Goal: Transaction & Acquisition: Purchase product/service

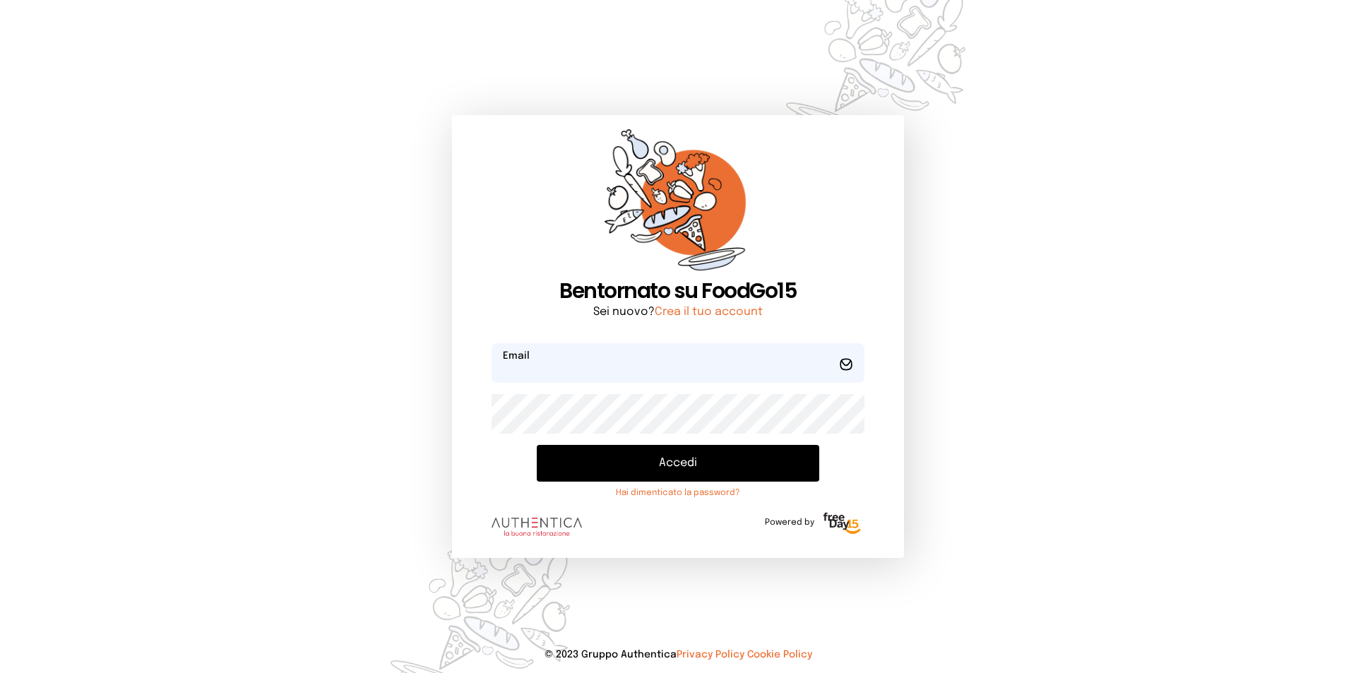
type input "**********"
click at [643, 468] on button "Accedi" at bounding box center [678, 463] width 282 height 37
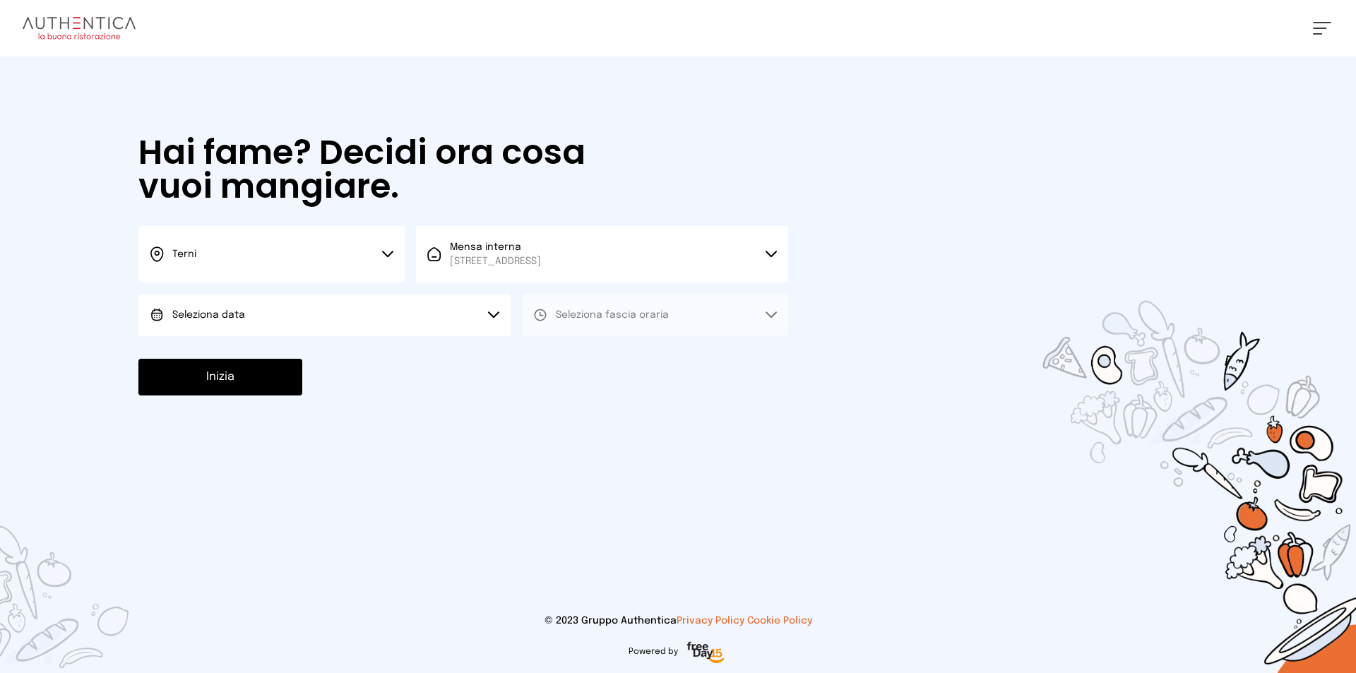
click at [342, 321] on button "Seleziona data" at bounding box center [324, 315] width 372 height 42
drag, startPoint x: 335, startPoint y: 359, endPoint x: 347, endPoint y: 360, distance: 11.3
click at [335, 359] on li "[DATE], [DATE]" at bounding box center [324, 354] width 372 height 37
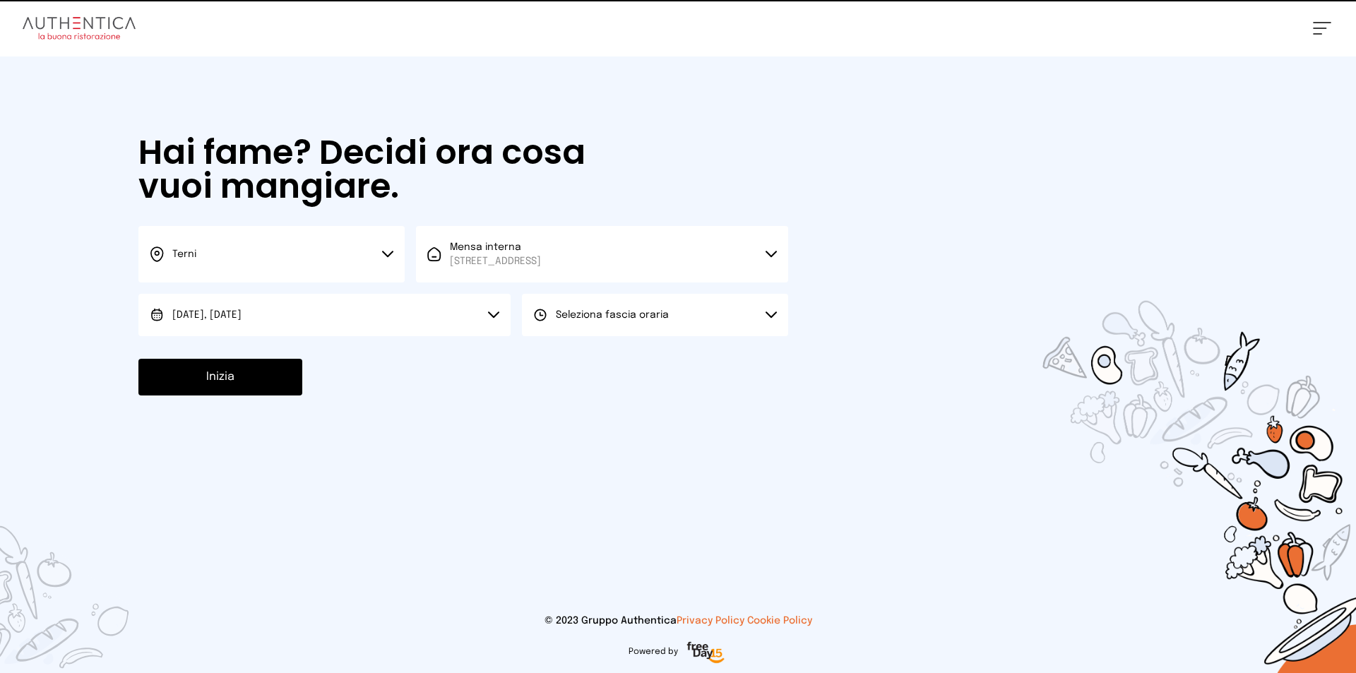
click at [587, 322] on button "Seleziona fascia oraria" at bounding box center [655, 315] width 266 height 42
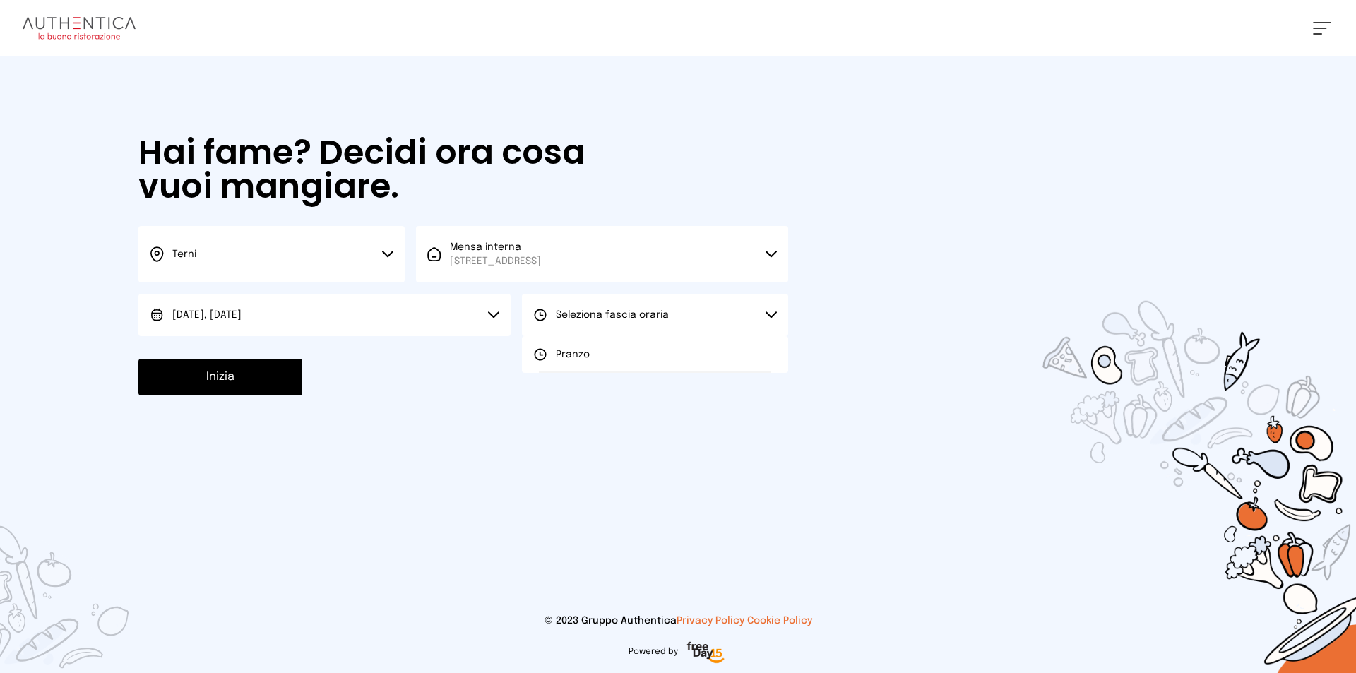
click at [590, 326] on button "Seleziona fascia oraria" at bounding box center [655, 315] width 266 height 42
click at [585, 320] on span "Seleziona fascia oraria" at bounding box center [612, 315] width 113 height 14
click at [578, 346] on li "Pranzo" at bounding box center [655, 354] width 266 height 37
click at [231, 379] on button "Inizia" at bounding box center [220, 377] width 164 height 37
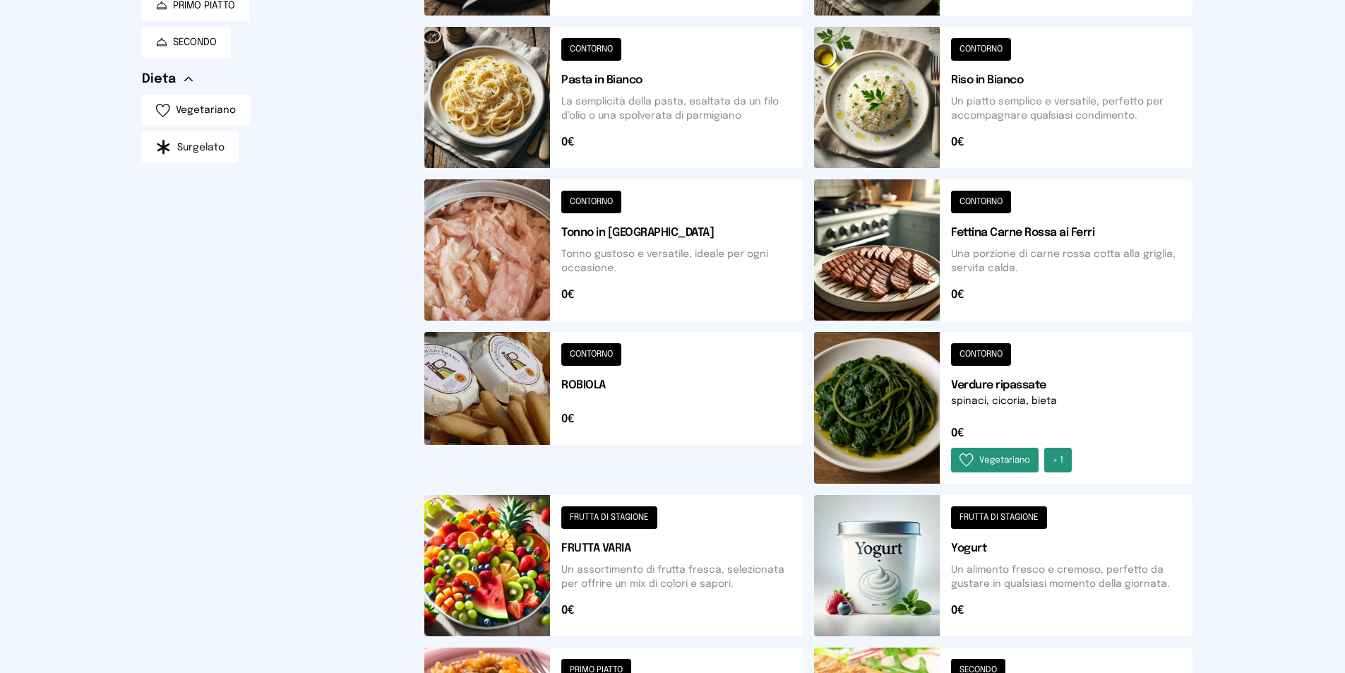
scroll to position [126, 0]
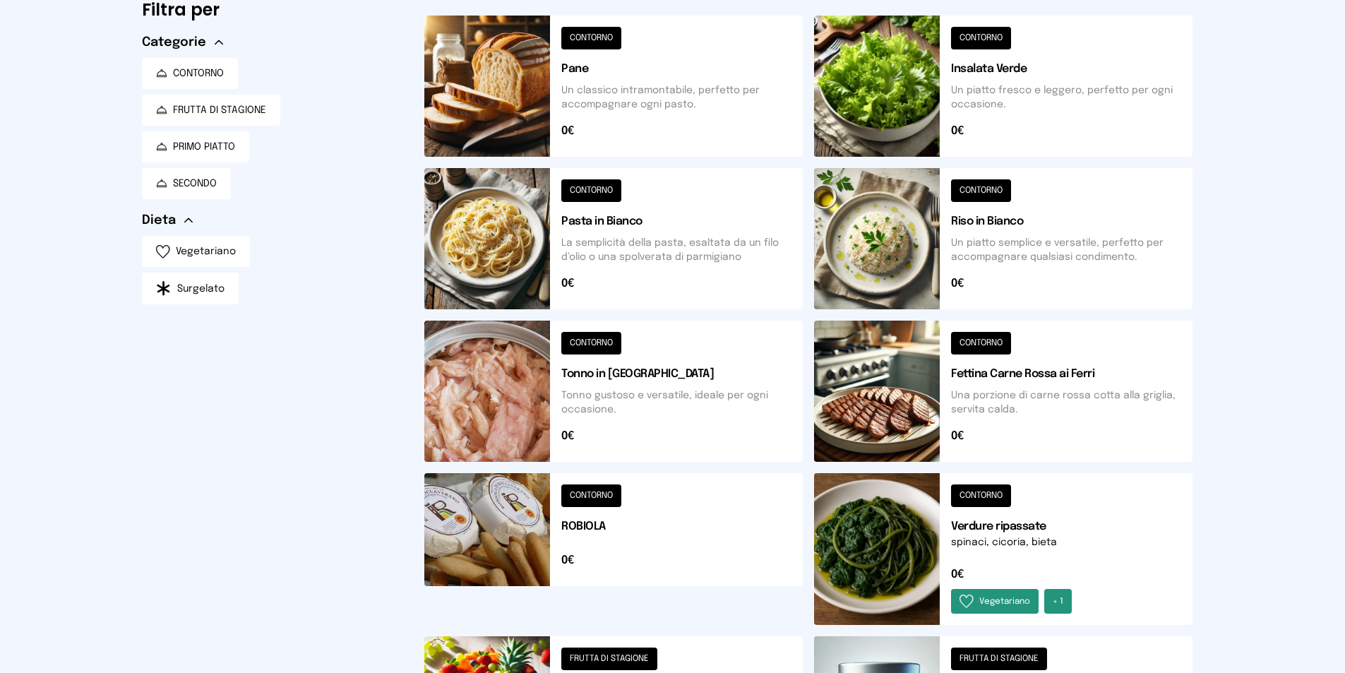
click at [577, 41] on button at bounding box center [613, 86] width 378 height 141
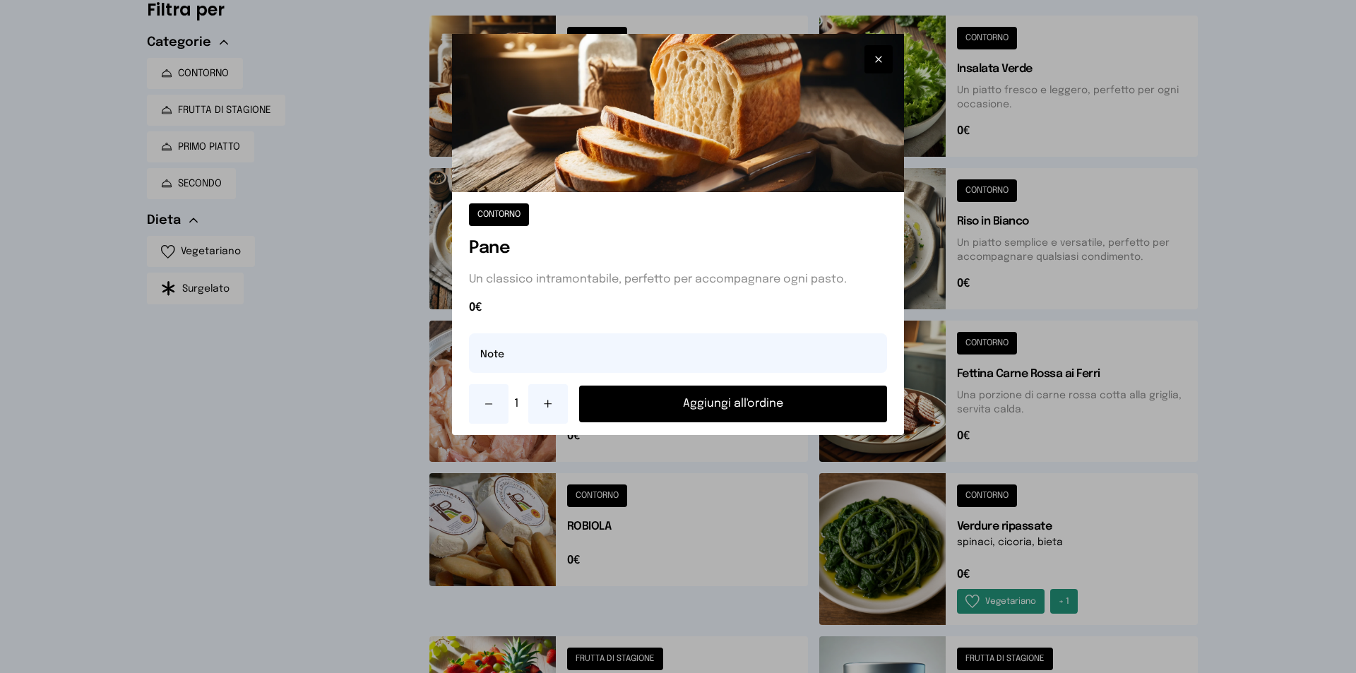
click at [662, 402] on button "Aggiungi all'ordine" at bounding box center [733, 404] width 308 height 37
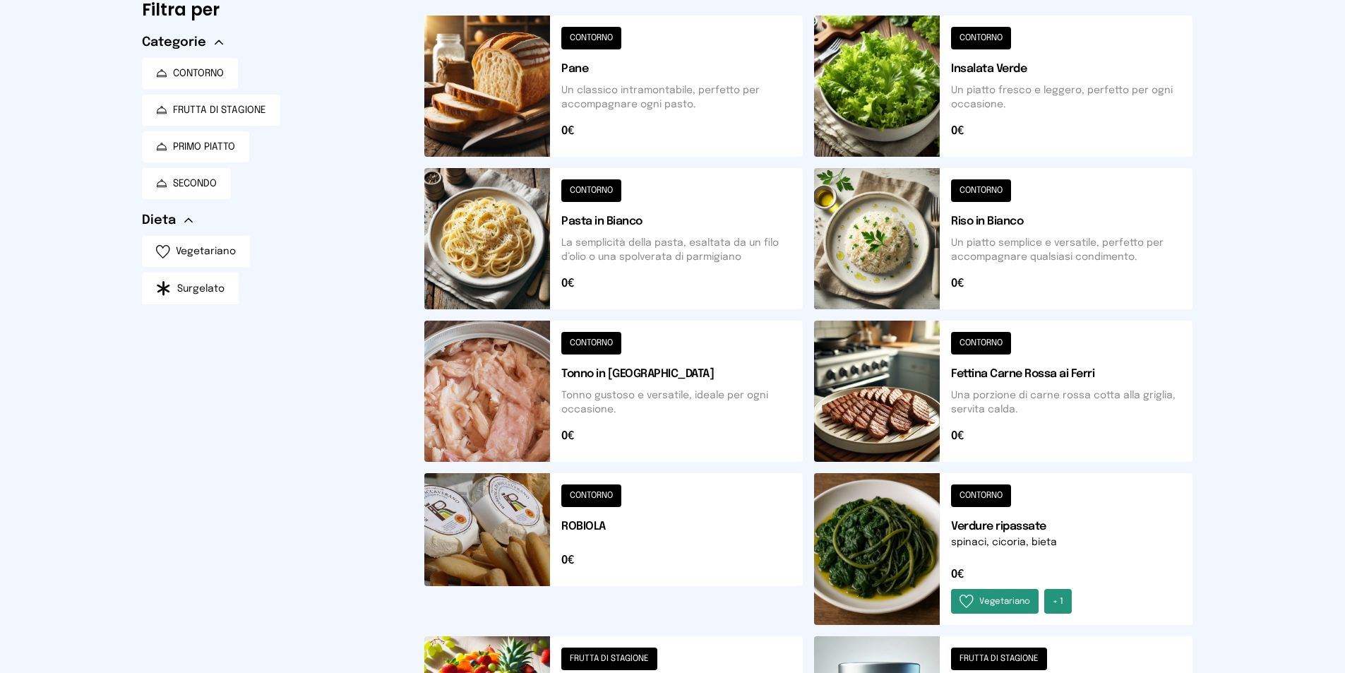
click at [965, 347] on button at bounding box center [1003, 391] width 378 height 141
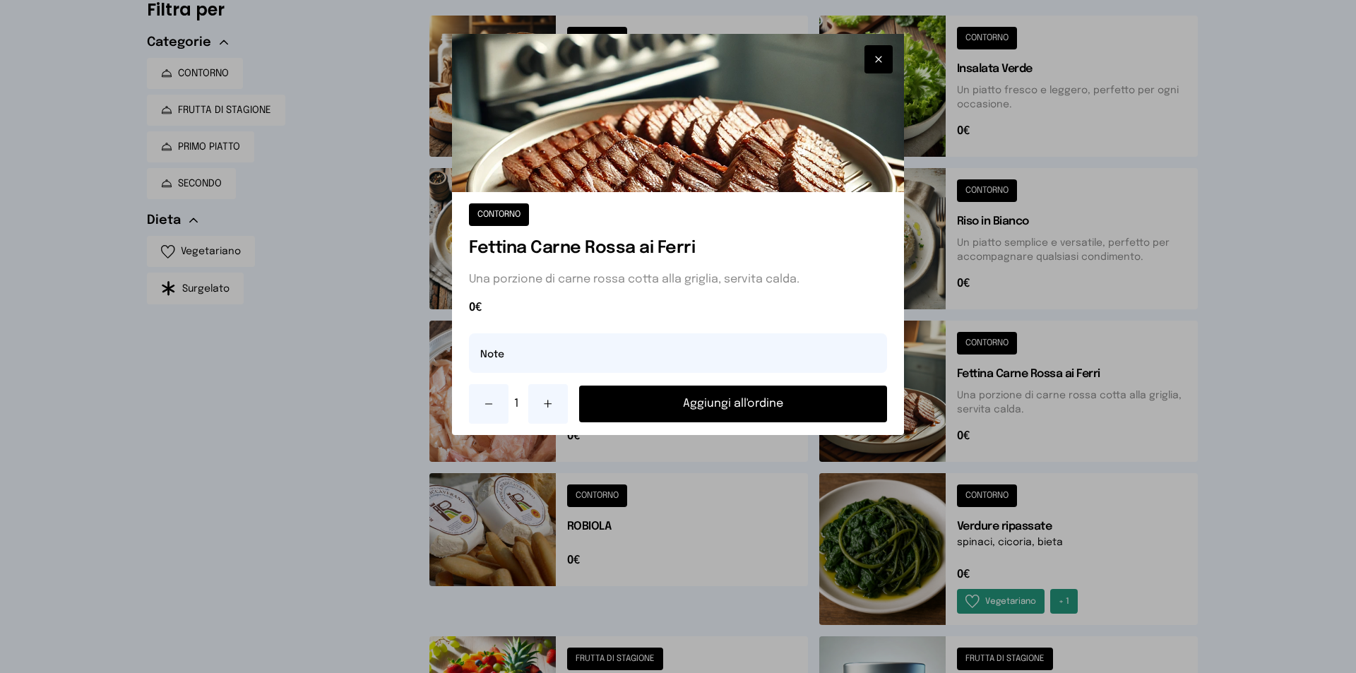
click at [713, 411] on button "Aggiungi all'ordine" at bounding box center [733, 404] width 308 height 37
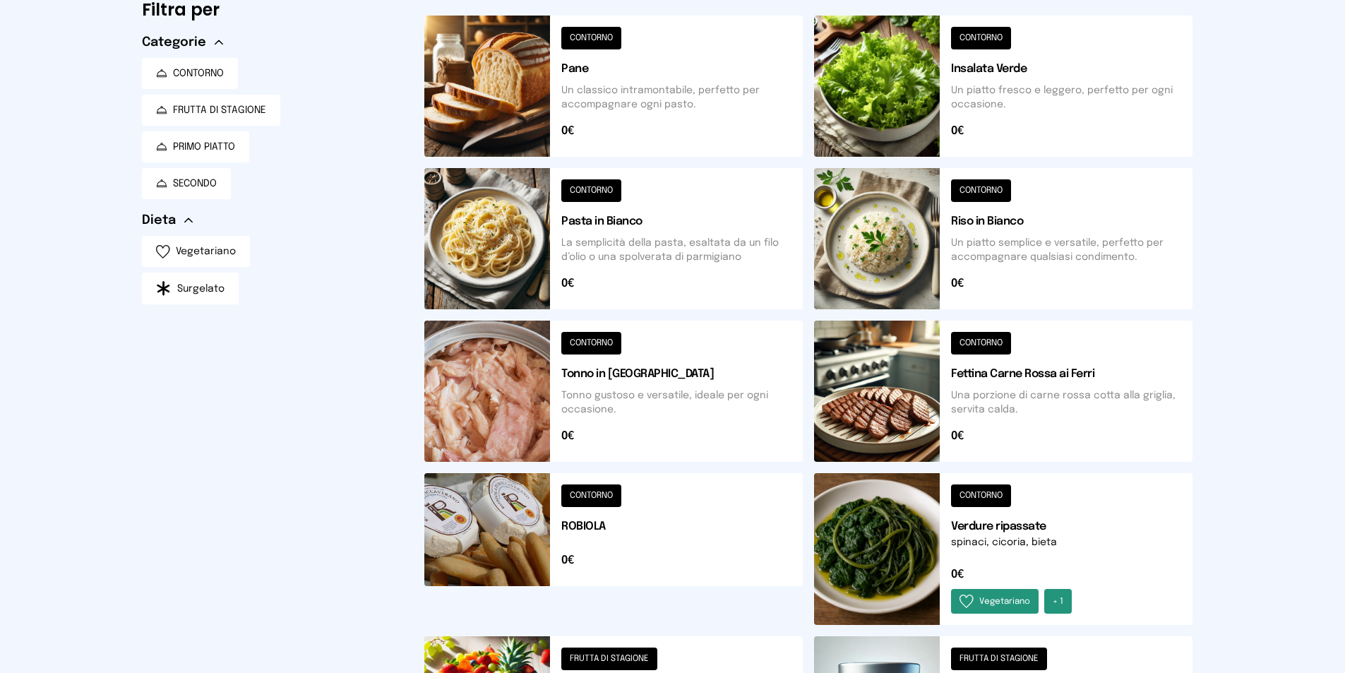
click at [986, 491] on button at bounding box center [1003, 549] width 378 height 152
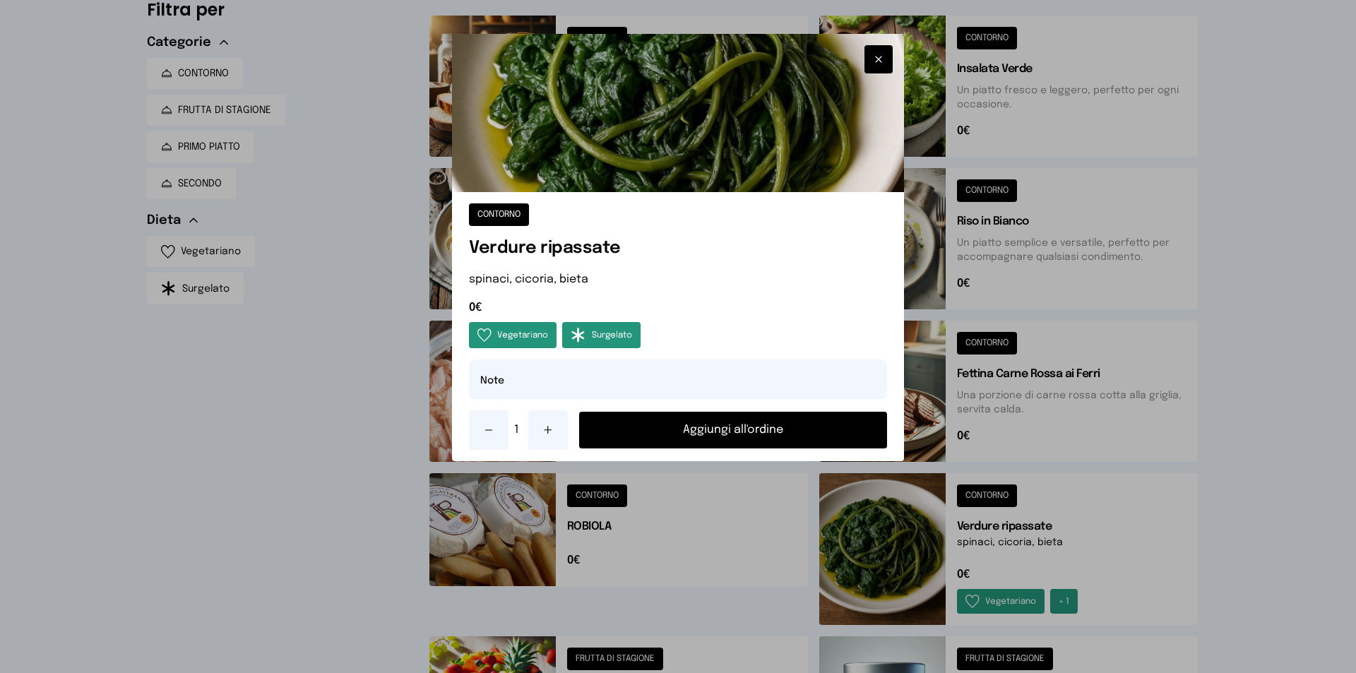
click at [796, 433] on button "Aggiungi all'ordine" at bounding box center [733, 430] width 308 height 37
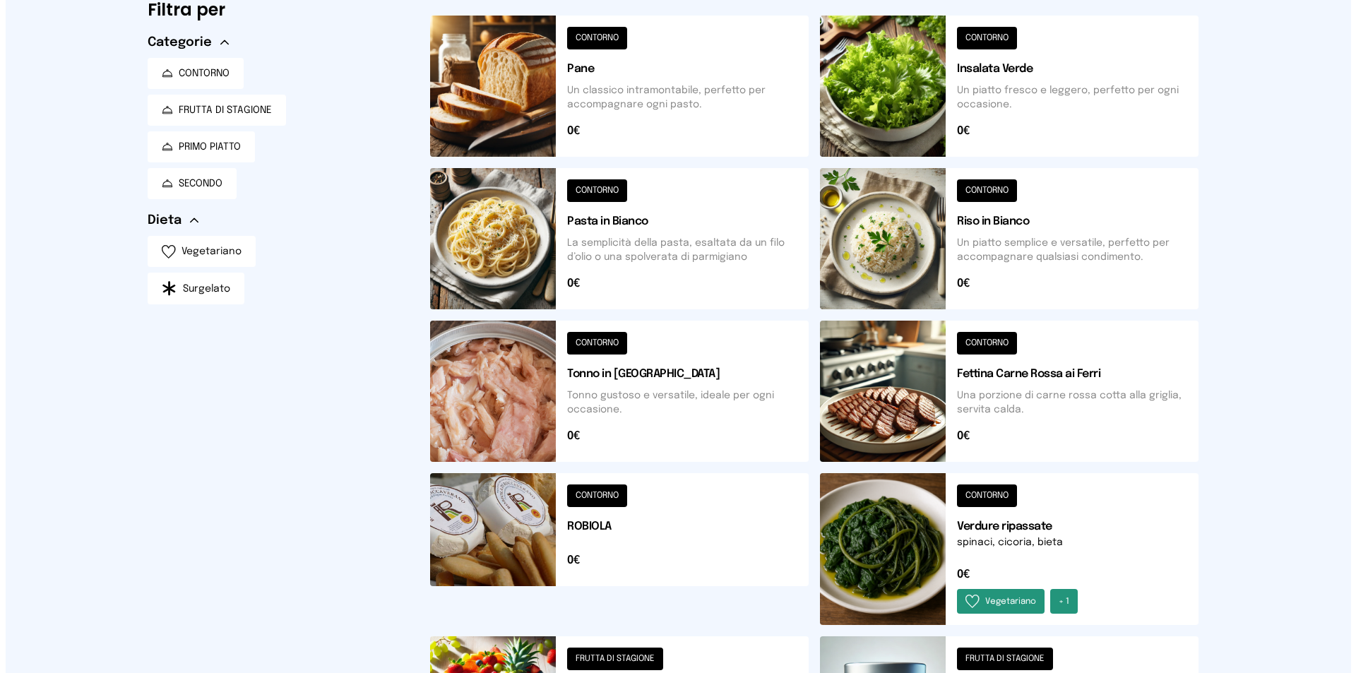
scroll to position [0, 0]
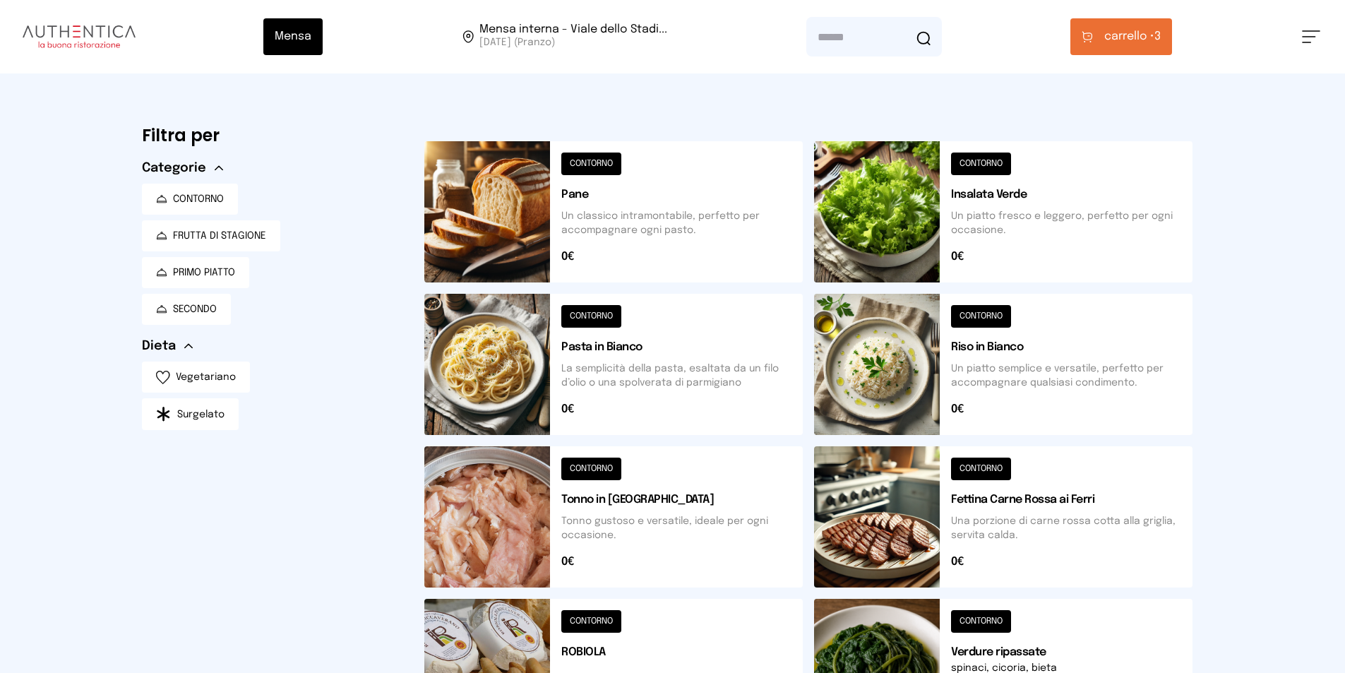
click at [1113, 40] on span "carrello •" at bounding box center [1129, 36] width 50 height 17
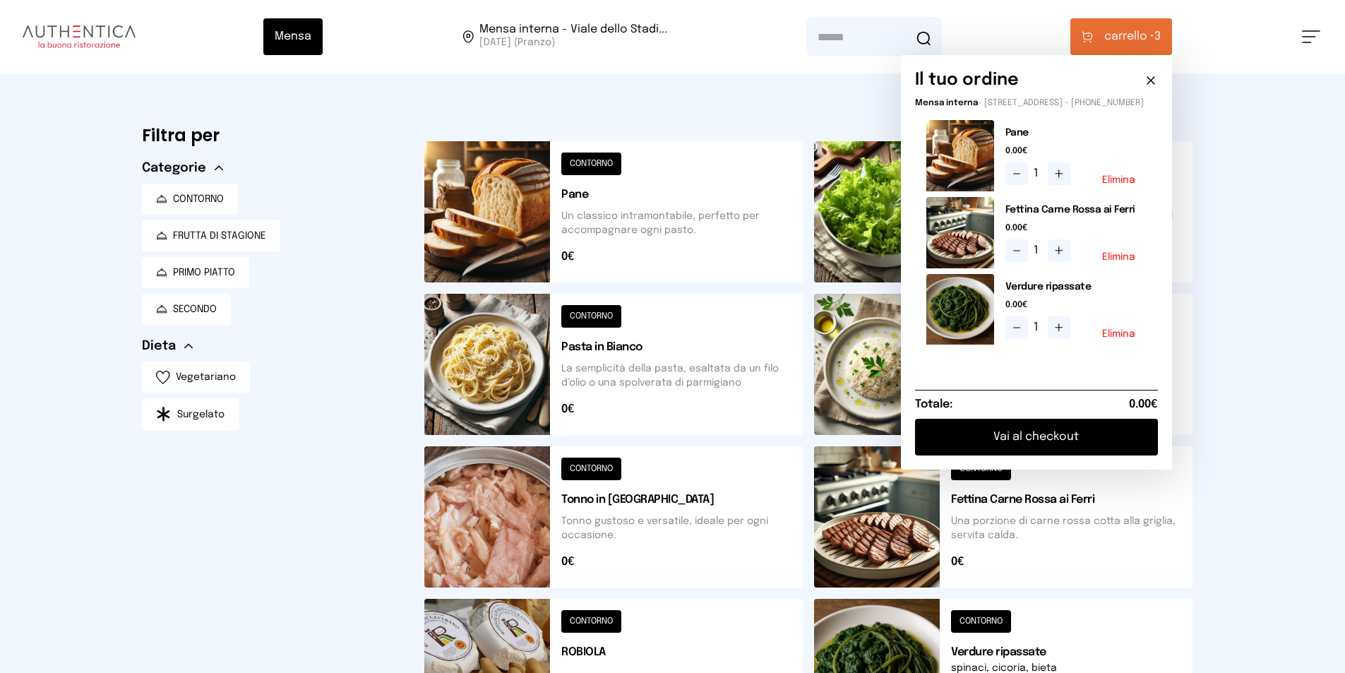
click at [1034, 448] on button "Vai al checkout" at bounding box center [1036, 437] width 243 height 37
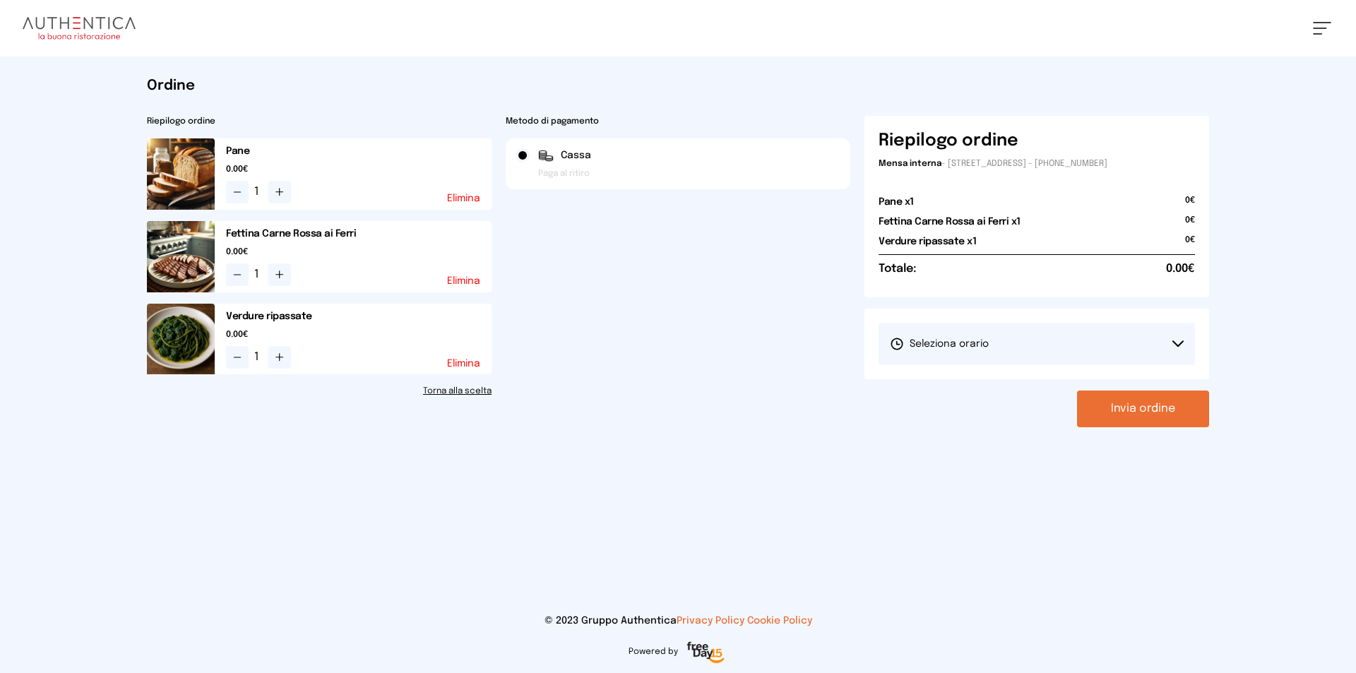
click at [1043, 359] on button "Seleziona orario" at bounding box center [1036, 344] width 316 height 42
click at [994, 388] on li "1° Turno (13:00 - 15:00)" at bounding box center [1036, 383] width 316 height 37
click at [1132, 404] on button "Invia ordine" at bounding box center [1143, 408] width 132 height 37
